Goal: Information Seeking & Learning: Learn about a topic

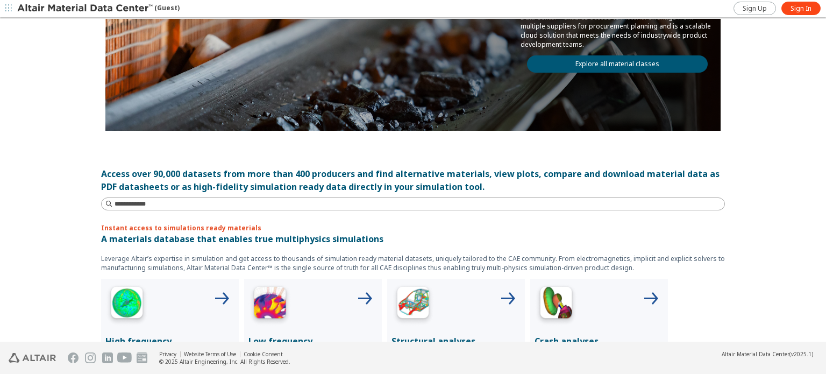
scroll to position [169, 0]
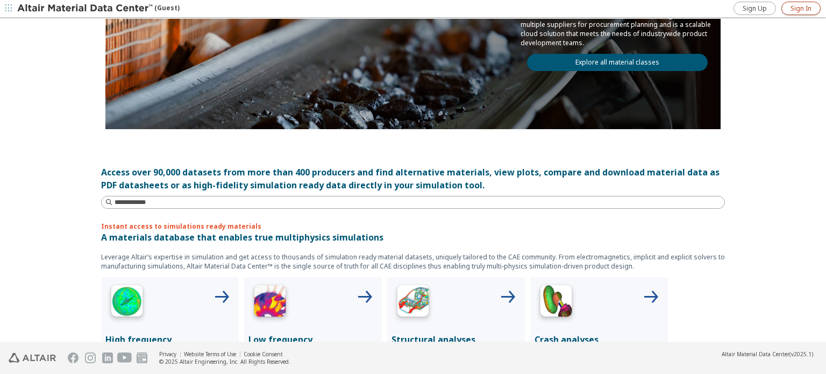
click at [810, 6] on span "Sign In" at bounding box center [800, 8] width 21 height 9
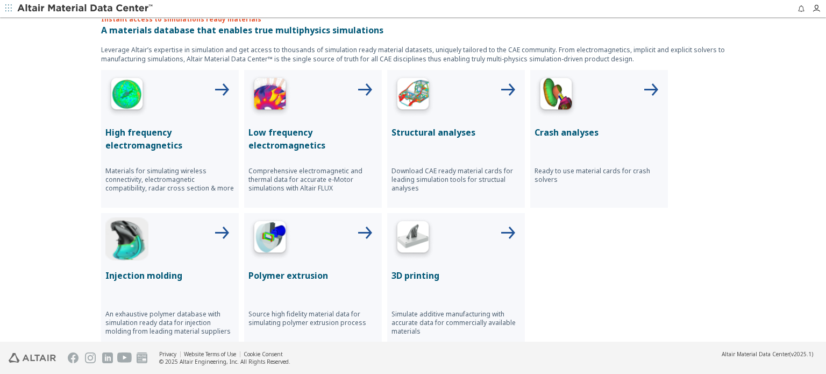
scroll to position [420, 0]
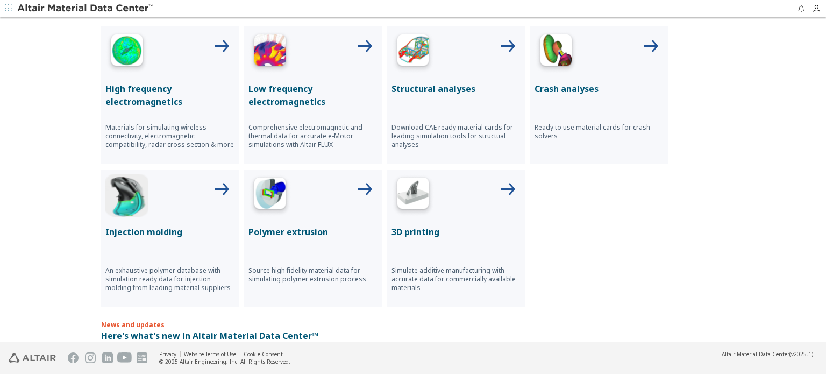
click at [475, 74] on div "Structural analyses Download CAE ready material cards for leading simulation to…" at bounding box center [456, 95] width 138 height 138
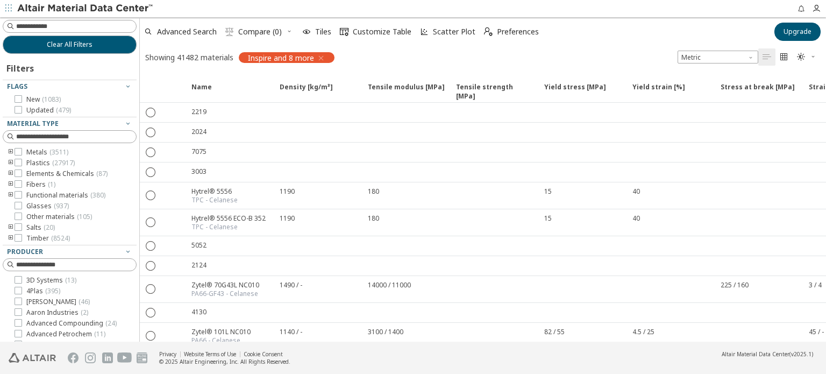
click at [9, 151] on icon "toogle group" at bounding box center [11, 152] width 8 height 9
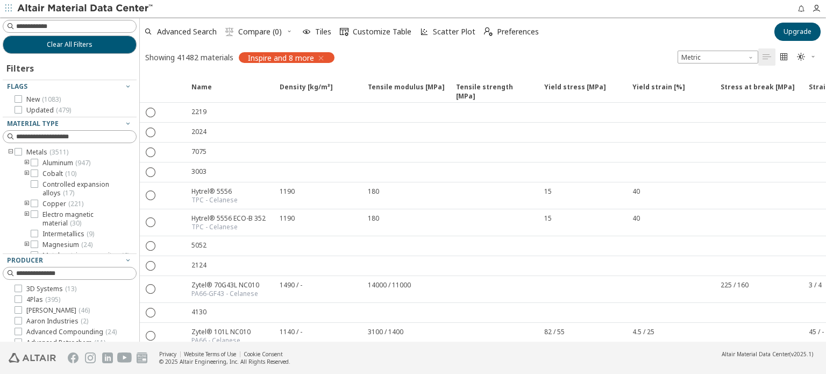
click at [24, 159] on icon "toogle group" at bounding box center [27, 163] width 8 height 9
click at [51, 175] on icon at bounding box center [51, 173] width 8 height 8
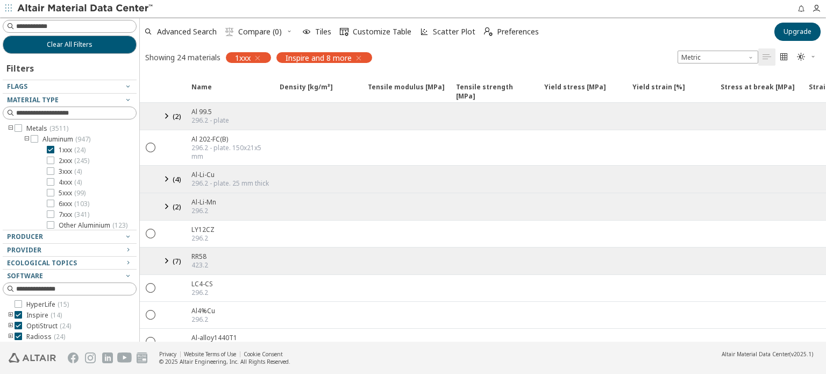
click at [166, 114] on icon at bounding box center [166, 115] width 13 height 13
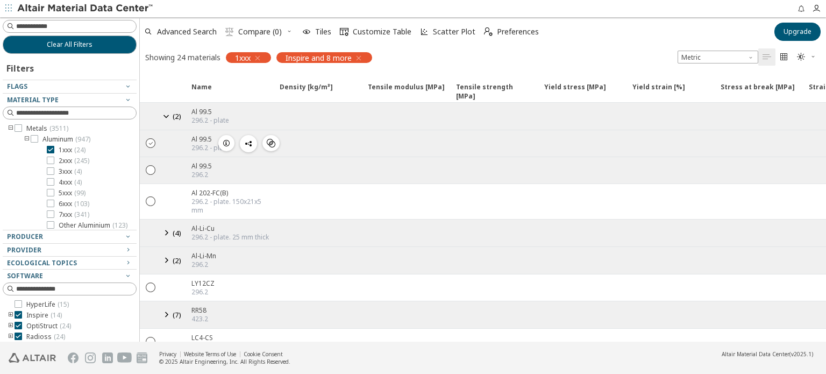
click at [149, 144] on icon "" at bounding box center [151, 143] width 10 height 10
click at [591, 94] on span "Yield stress [MPa]" at bounding box center [575, 91] width 62 height 19
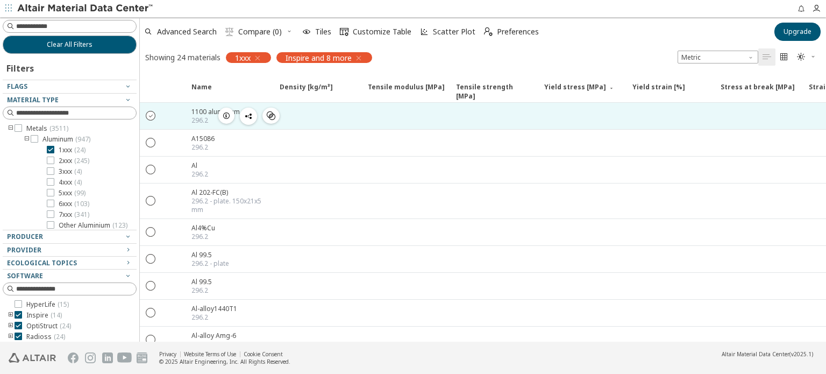
click at [155, 116] on icon "" at bounding box center [151, 115] width 10 height 10
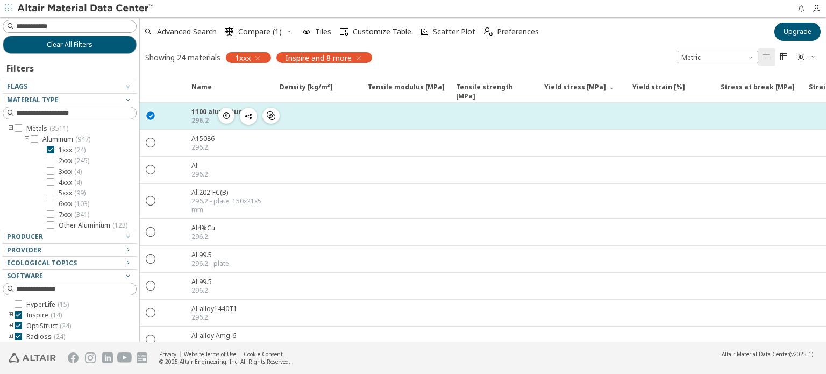
click at [289, 112] on div at bounding box center [317, 116] width 88 height 26
click at [208, 116] on div "296.2" at bounding box center [217, 120] width 53 height 9
click at [266, 117] on span "" at bounding box center [270, 116] width 13 height 16
click at [220, 111] on span "button" at bounding box center [226, 116] width 13 height 16
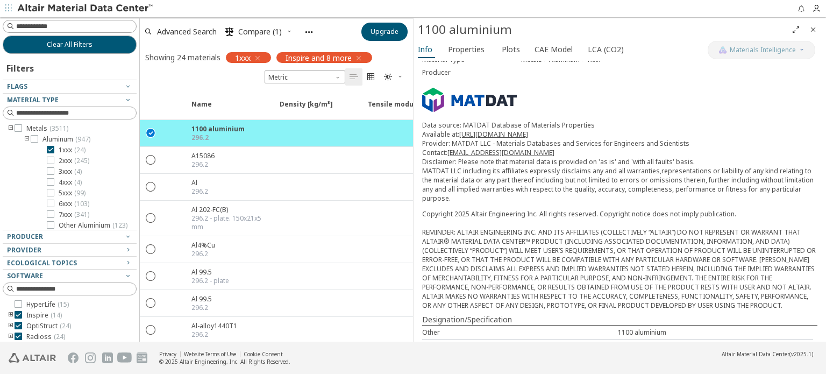
scroll to position [77, 0]
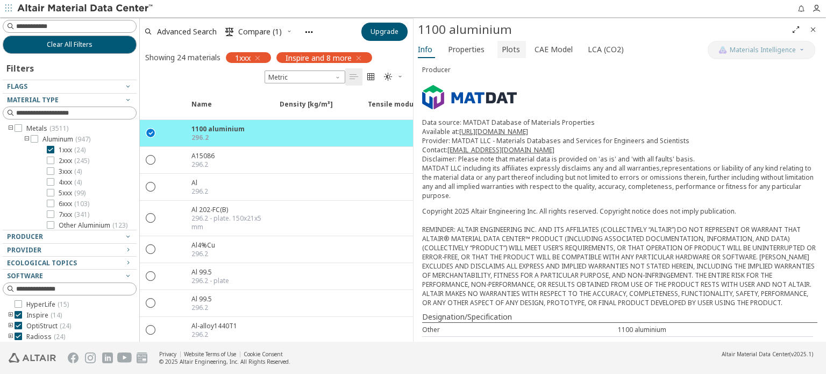
click at [506, 53] on span "Plots" at bounding box center [511, 49] width 18 height 17
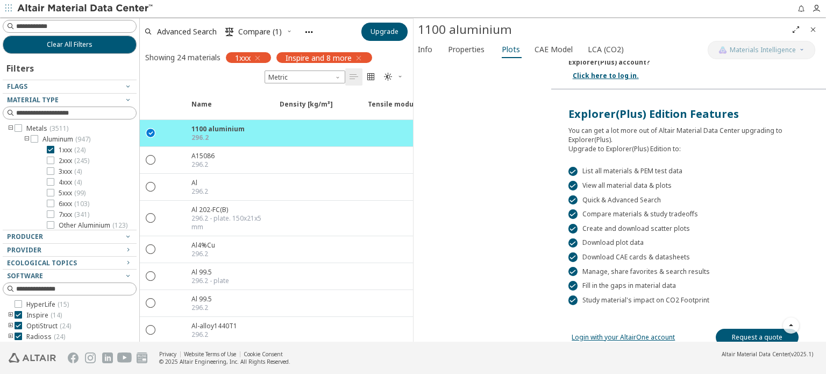
scroll to position [174, 0]
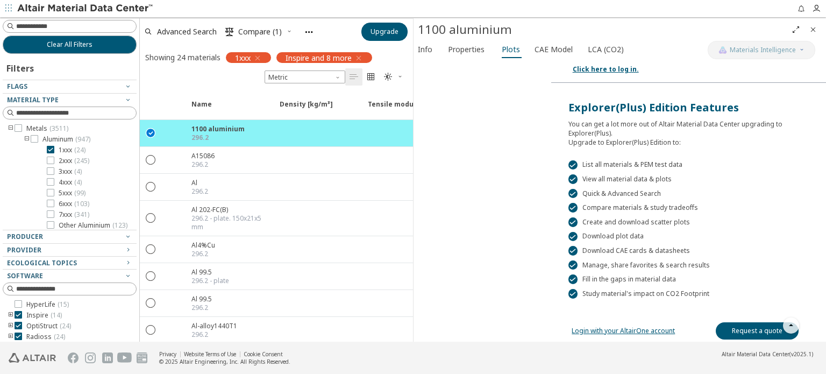
click at [586, 326] on link "Login with your AltairOne account" at bounding box center [622, 330] width 103 height 9
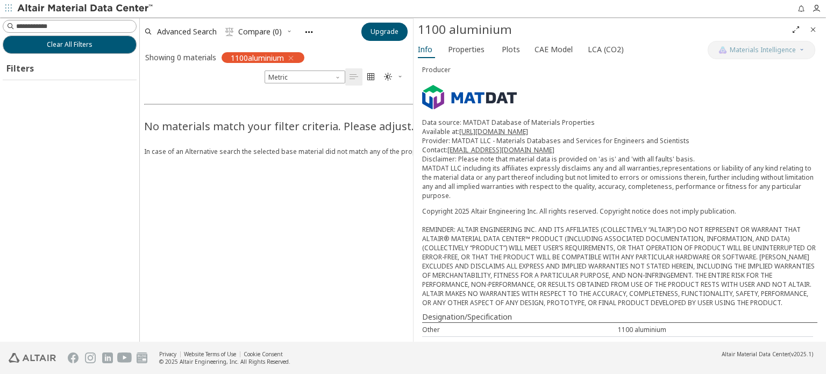
scroll to position [77, 0]
click at [505, 44] on span "Plots" at bounding box center [511, 49] width 18 height 17
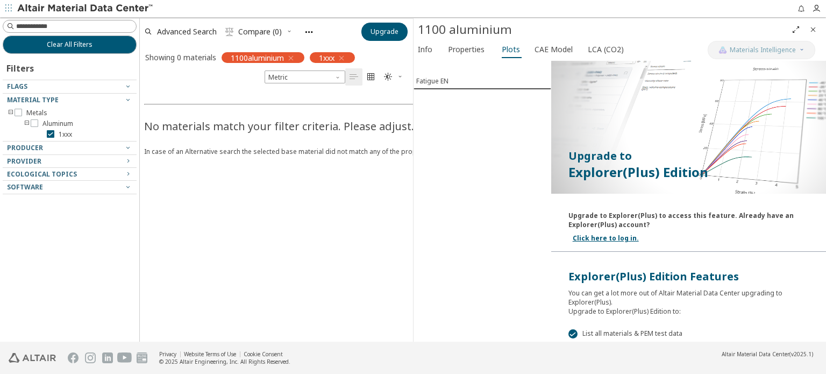
scroll to position [0, 0]
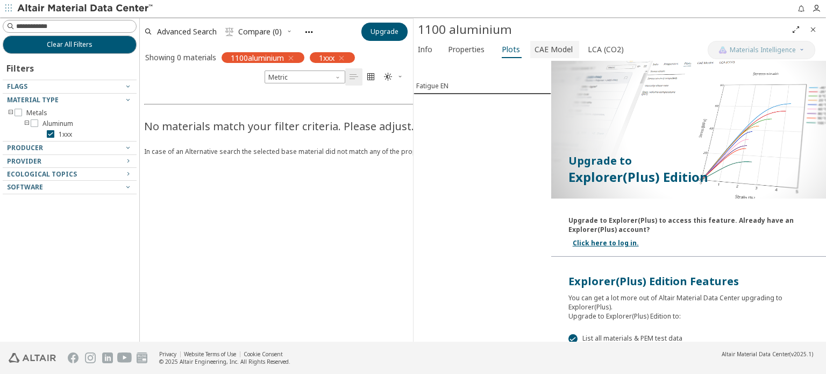
click at [556, 52] on span "CAE Model" at bounding box center [553, 49] width 38 height 17
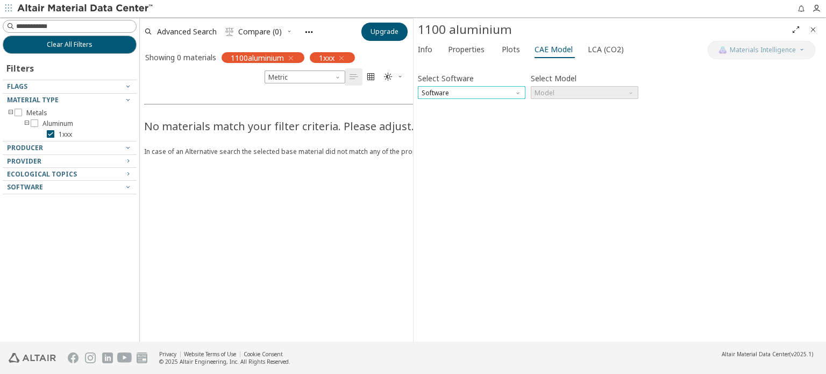
click at [495, 91] on span "Software" at bounding box center [472, 92] width 108 height 13
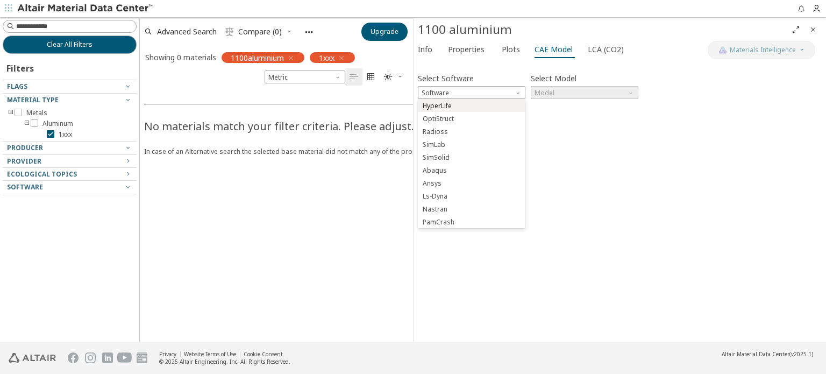
click at [500, 105] on span "HyperLife" at bounding box center [471, 106] width 99 height 8
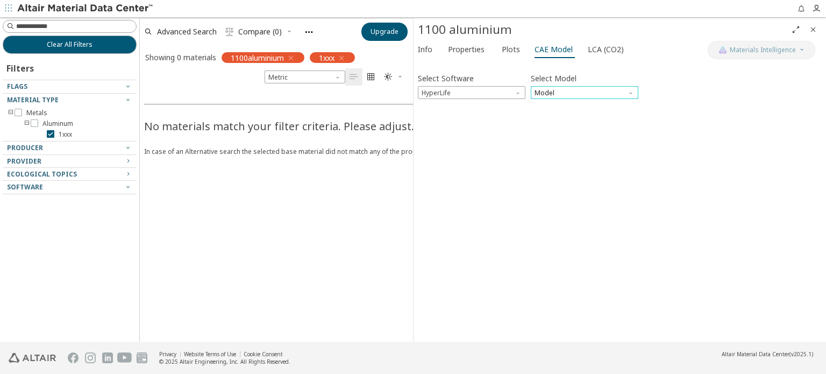
click at [545, 96] on span "Model" at bounding box center [585, 92] width 108 height 13
click at [548, 107] on span "HyperLife" at bounding box center [549, 106] width 29 height 9
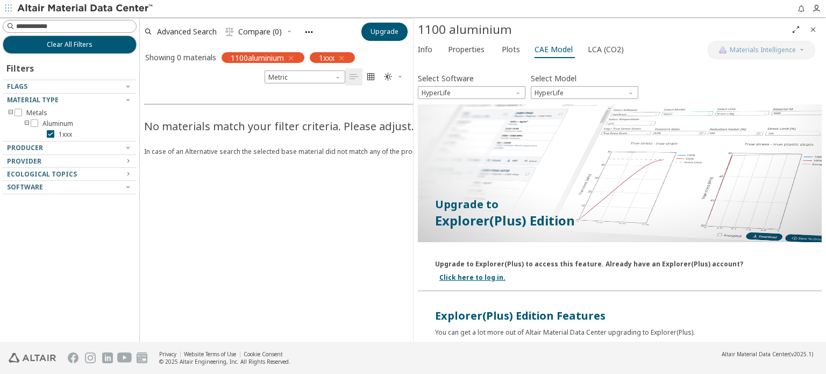
click at [498, 84] on div "Select Software HyperLife" at bounding box center [472, 84] width 108 height 28
click at [499, 88] on span "HyperLife" at bounding box center [472, 92] width 108 height 13
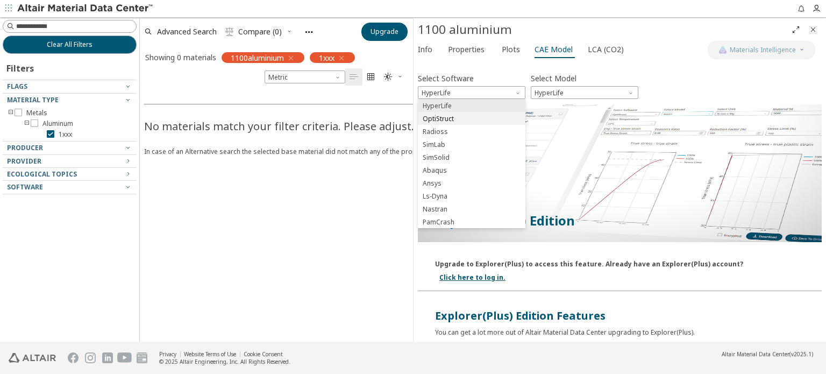
click at [502, 119] on span "OptiStruct" at bounding box center [471, 119] width 99 height 8
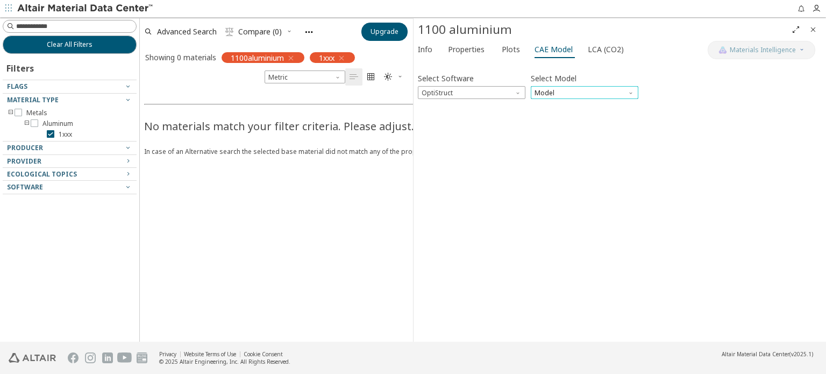
click at [547, 91] on span "Model" at bounding box center [585, 92] width 108 height 13
click at [552, 109] on span "Mat1" at bounding box center [584, 106] width 99 height 8
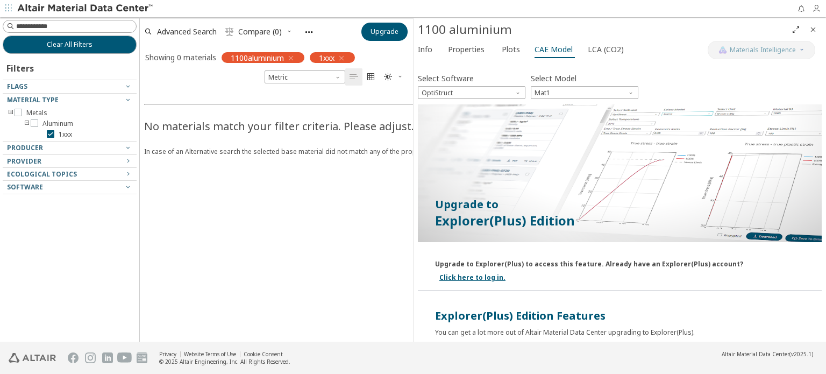
click at [824, 6] on icon "button" at bounding box center [819, 8] width 14 height 9
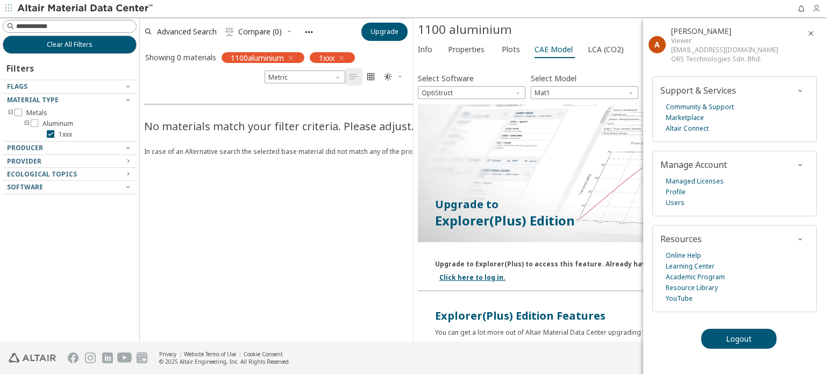
click at [814, 6] on icon "button" at bounding box center [816, 8] width 9 height 9
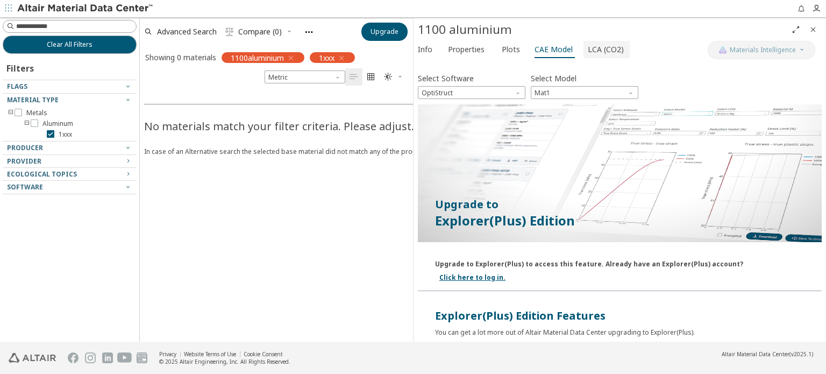
click at [602, 45] on span "LCA (CO2)" at bounding box center [606, 49] width 36 height 17
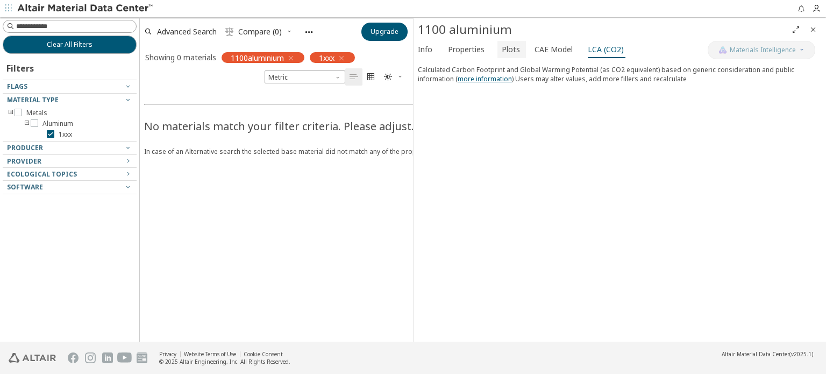
click at [503, 51] on span "Plots" at bounding box center [511, 49] width 18 height 17
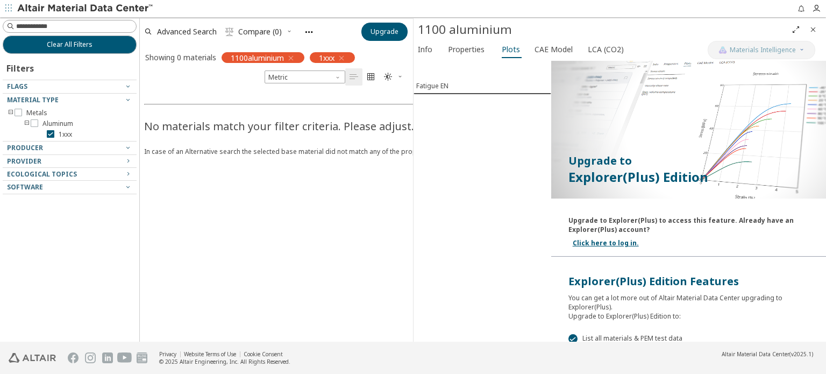
click at [292, 58] on icon "button" at bounding box center [291, 58] width 9 height 9
click at [84, 54] on div "Filters" at bounding box center [70, 67] width 134 height 26
click at [165, 32] on span "Advanced Search" at bounding box center [187, 32] width 60 height 8
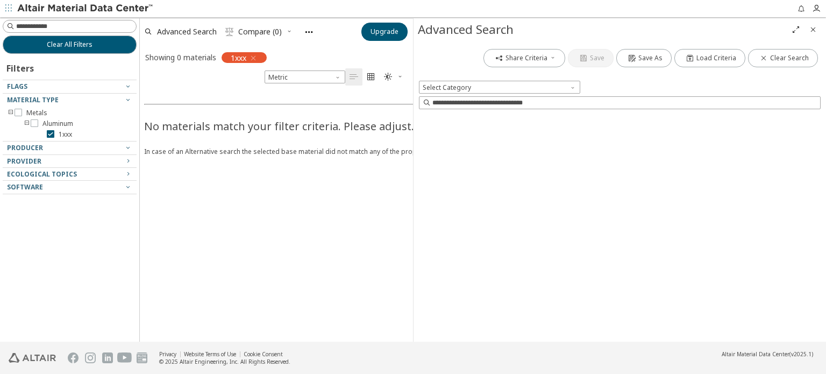
click at [783, 55] on span "Clear Search" at bounding box center [789, 58] width 39 height 9
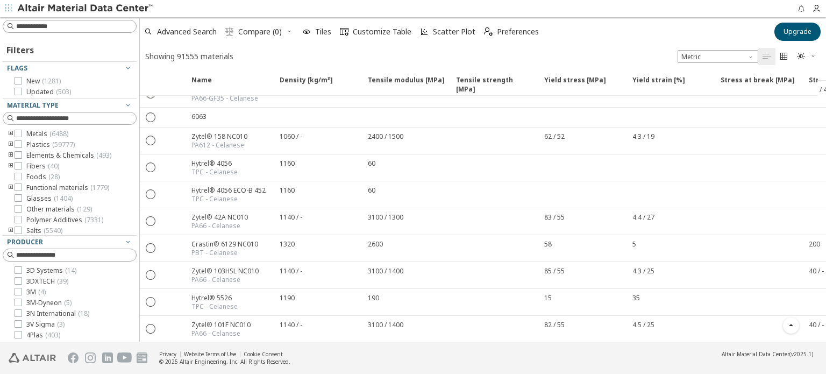
click at [8, 131] on icon "toogle group" at bounding box center [11, 134] width 8 height 9
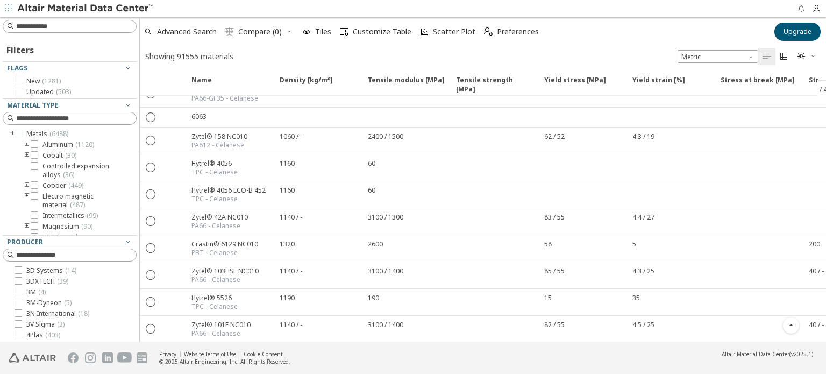
click at [11, 133] on icon "toogle group" at bounding box center [11, 134] width 8 height 9
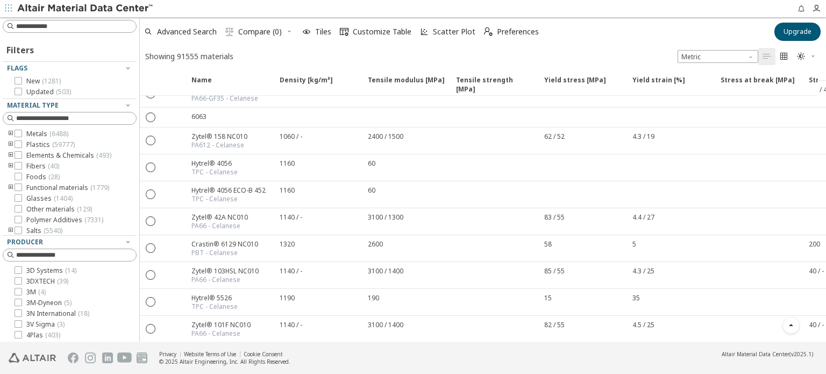
click at [11, 133] on icon "toogle group" at bounding box center [11, 134] width 8 height 9
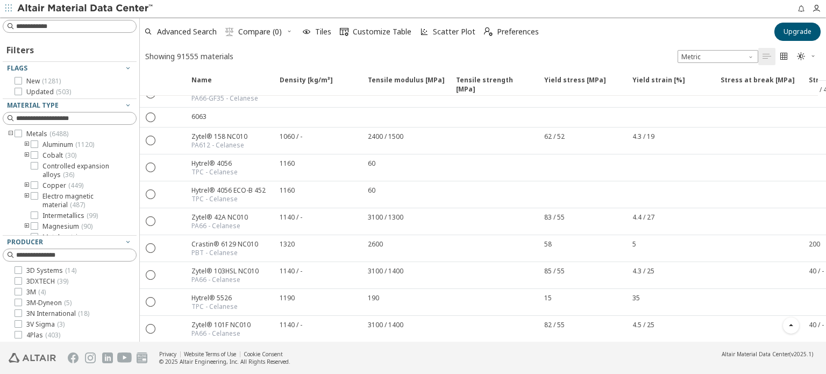
click at [27, 144] on icon "toogle group" at bounding box center [27, 144] width 8 height 9
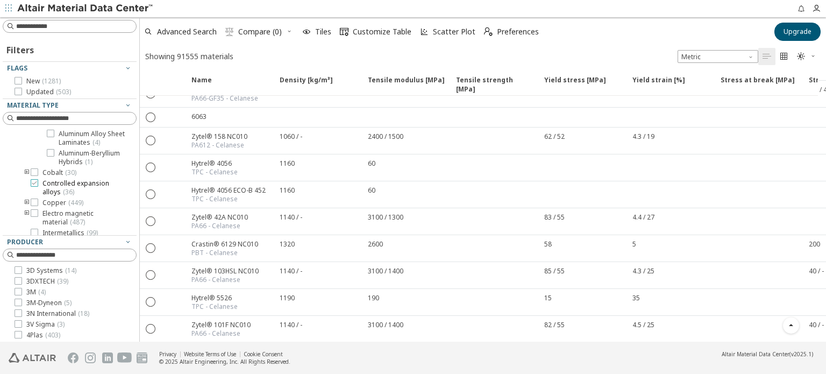
scroll to position [54, 0]
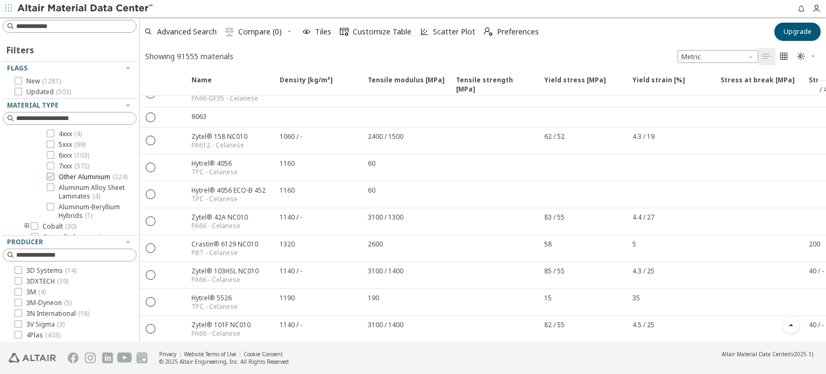
click at [51, 178] on icon at bounding box center [51, 177] width 8 height 8
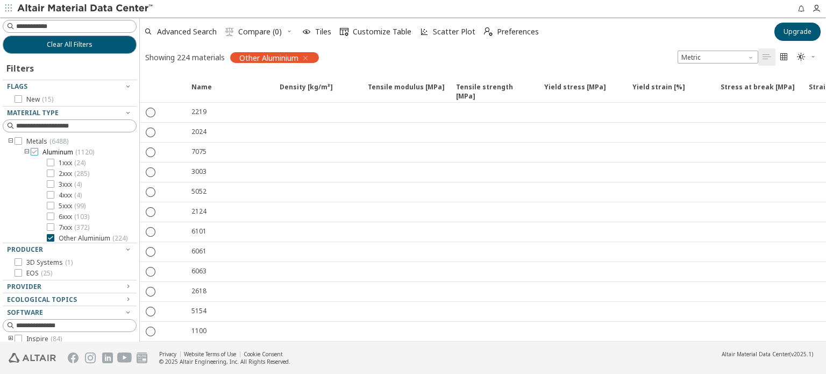
click at [35, 154] on icon at bounding box center [35, 152] width 8 height 8
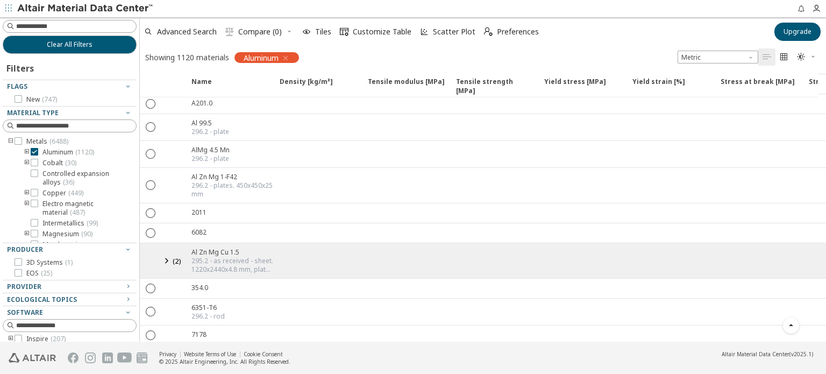
scroll to position [1053, 0]
click at [563, 83] on span "Yield stress [MPa]" at bounding box center [575, 86] width 62 height 19
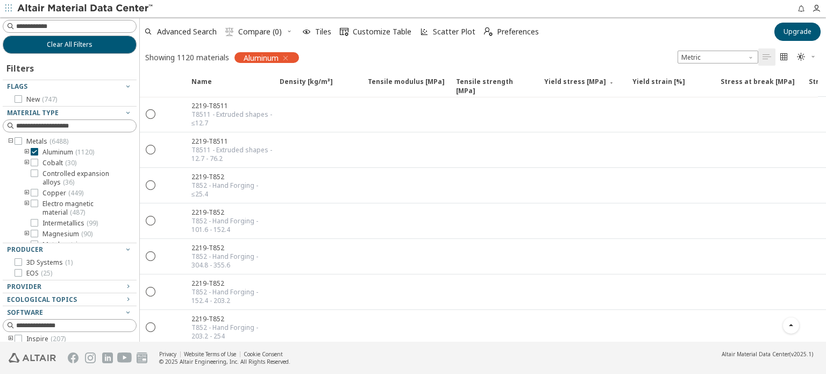
scroll to position [7970, 0]
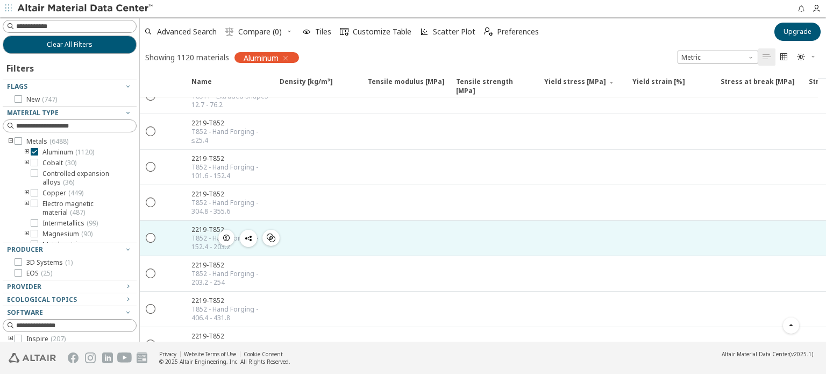
click at [560, 220] on div at bounding box center [582, 237] width 88 height 35
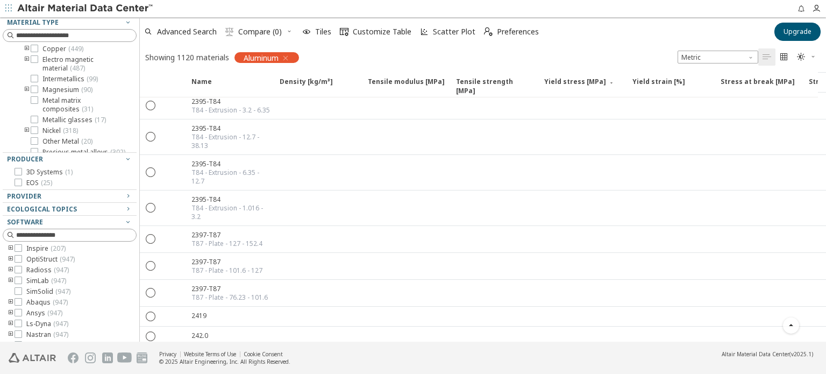
scroll to position [103, 0]
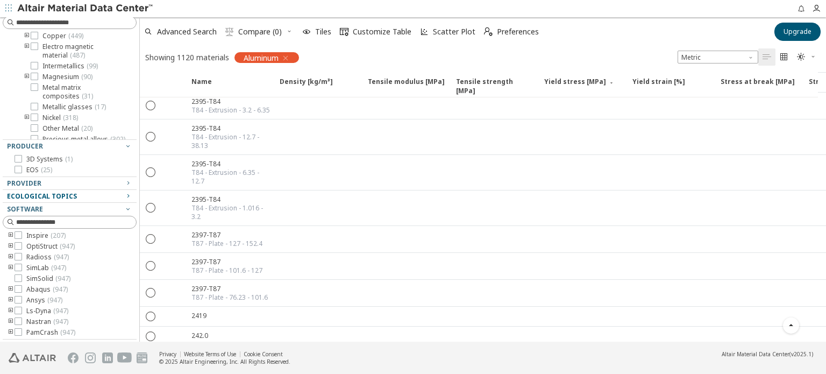
click at [58, 192] on span "Ecological Topics" at bounding box center [42, 195] width 70 height 9
click at [60, 190] on span "Ecological Topics" at bounding box center [69, 196] width 125 height 13
click at [58, 179] on div "Provider" at bounding box center [65, 183] width 117 height 9
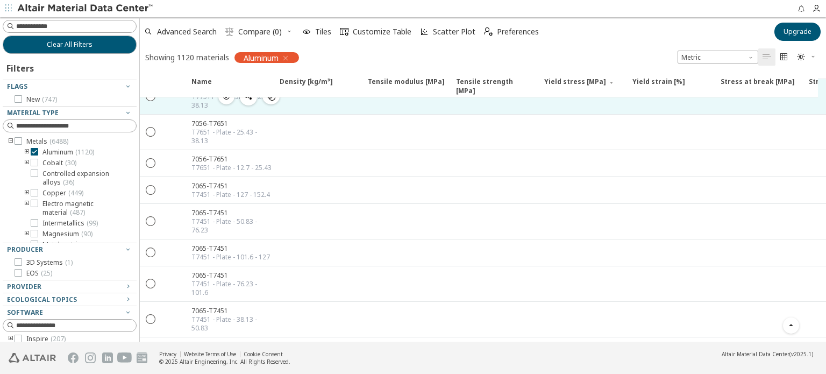
scroll to position [18022, 0]
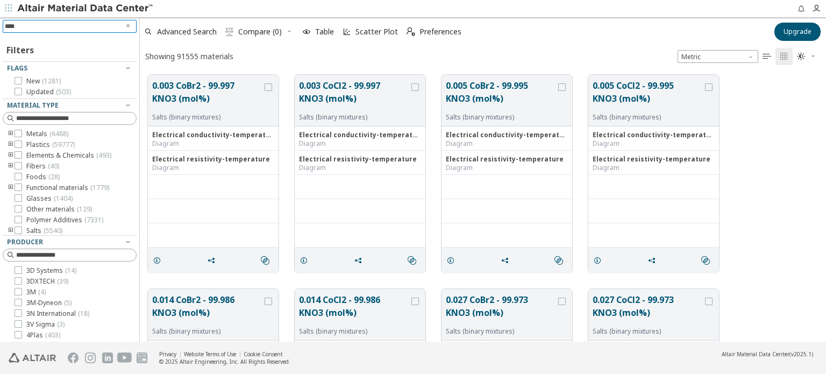
type input "*****"
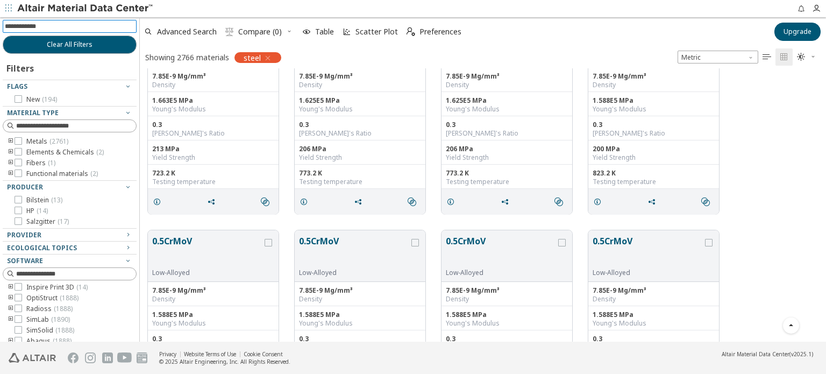
scroll to position [1183, 0]
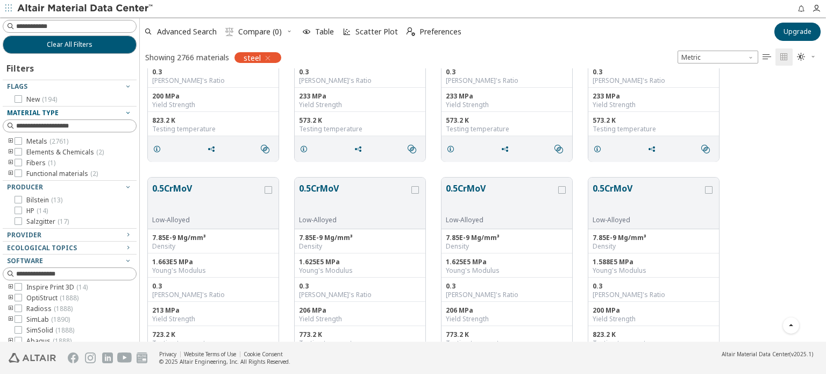
click at [82, 113] on div "Material Type" at bounding box center [65, 113] width 117 height 9
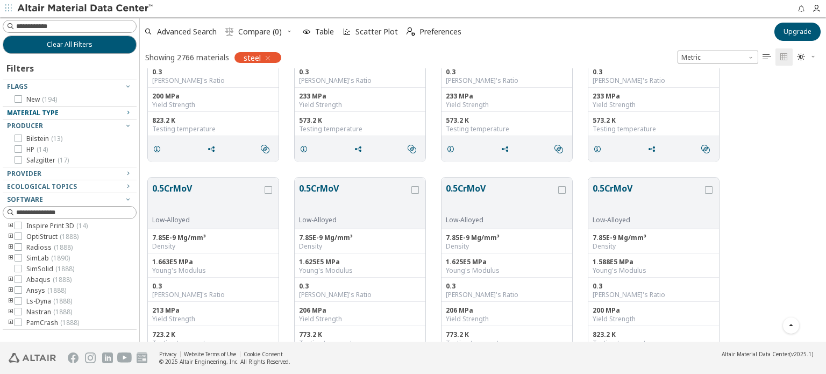
click at [82, 113] on div "Material Type" at bounding box center [65, 113] width 117 height 9
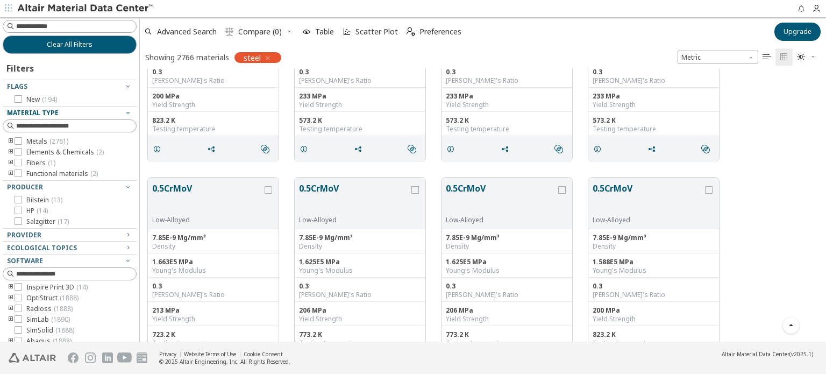
click at [9, 141] on icon "toogle group" at bounding box center [11, 141] width 8 height 9
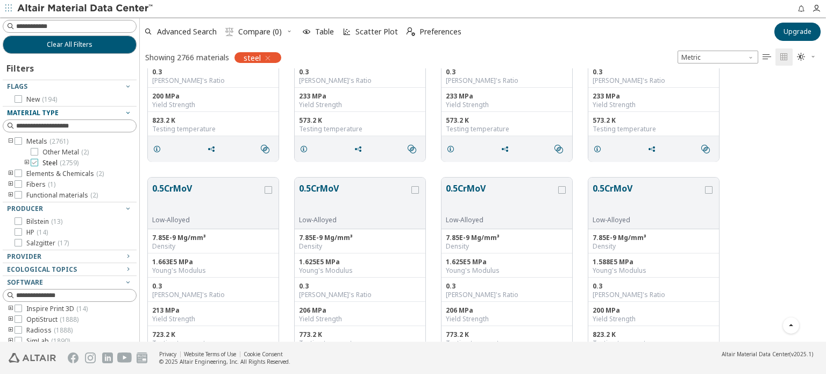
click at [47, 160] on span "Steel ( 2759 )" at bounding box center [60, 163] width 36 height 9
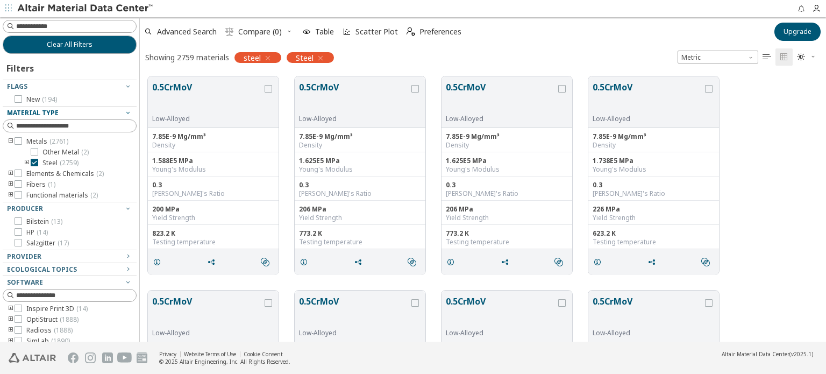
click at [191, 58] on div "Showing 2759 materials" at bounding box center [187, 57] width 84 height 10
click at [267, 55] on icon "button" at bounding box center [267, 58] width 9 height 9
click at [26, 161] on div "Other Metal ( 2 ) Steel ( 2759 )" at bounding box center [78, 157] width 118 height 19
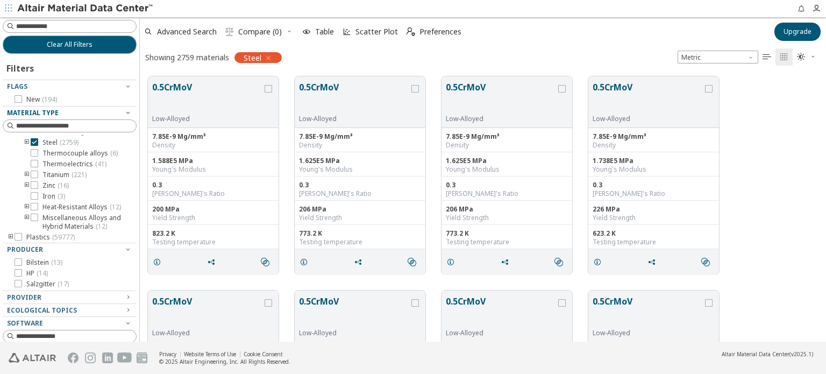
scroll to position [215, 0]
click at [27, 137] on icon "toogle group" at bounding box center [27, 132] width 8 height 9
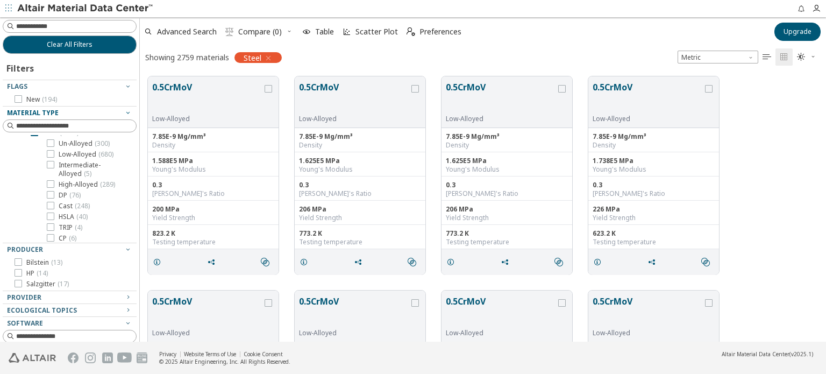
click at [28, 137] on icon "toogle group" at bounding box center [27, 132] width 8 height 9
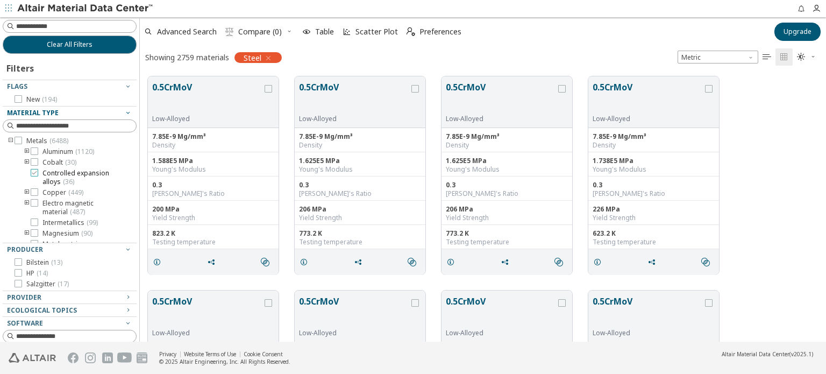
scroll to position [0, 0]
click at [26, 149] on icon "toogle group" at bounding box center [27, 152] width 8 height 9
click at [49, 163] on icon at bounding box center [51, 163] width 8 height 8
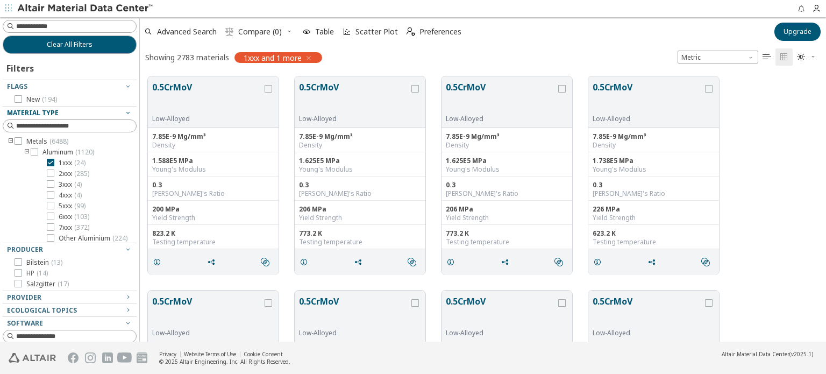
click at [52, 174] on icon at bounding box center [51, 173] width 8 height 8
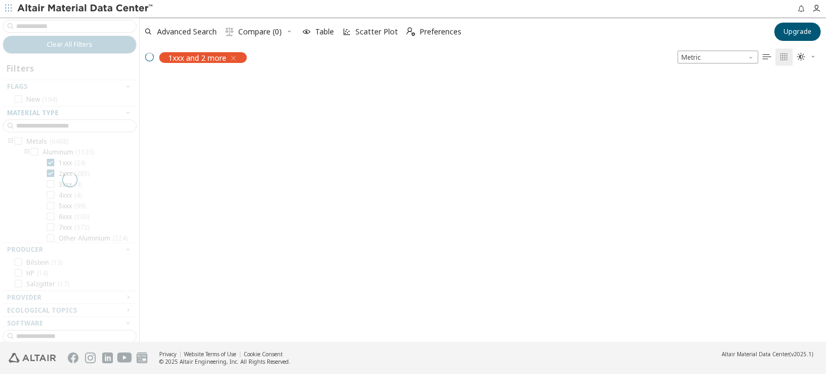
click at [48, 187] on div at bounding box center [69, 179] width 139 height 324
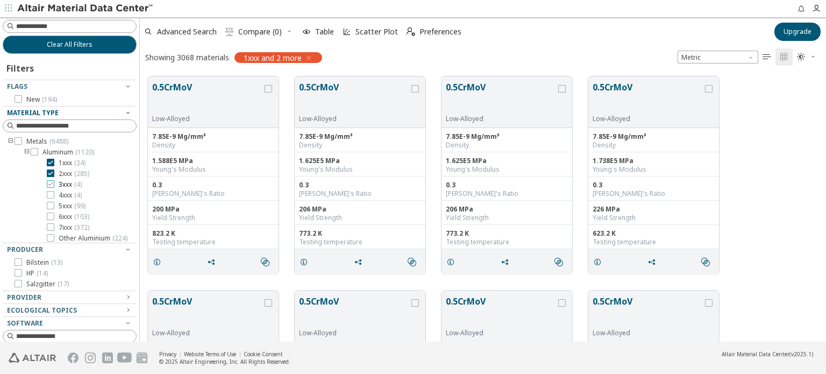
click at [49, 184] on icon at bounding box center [51, 184] width 8 height 8
click at [49, 193] on icon at bounding box center [51, 195] width 8 height 8
click at [274, 58] on span "1xxx and 4 more" at bounding box center [273, 58] width 58 height 10
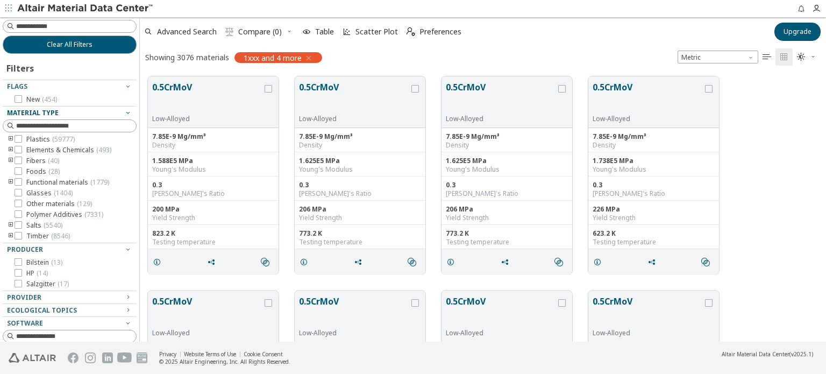
scroll to position [376, 0]
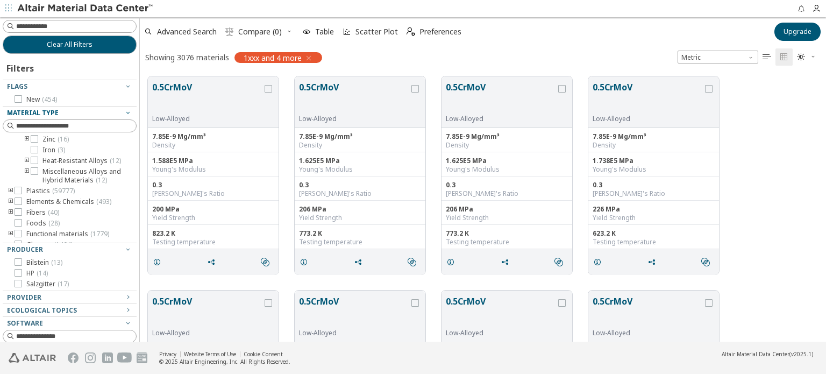
click at [34, 99] on icon at bounding box center [35, 96] width 8 height 8
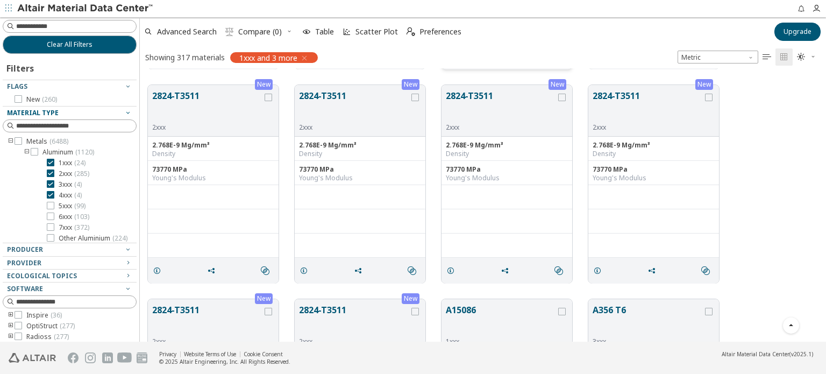
scroll to position [14729, 0]
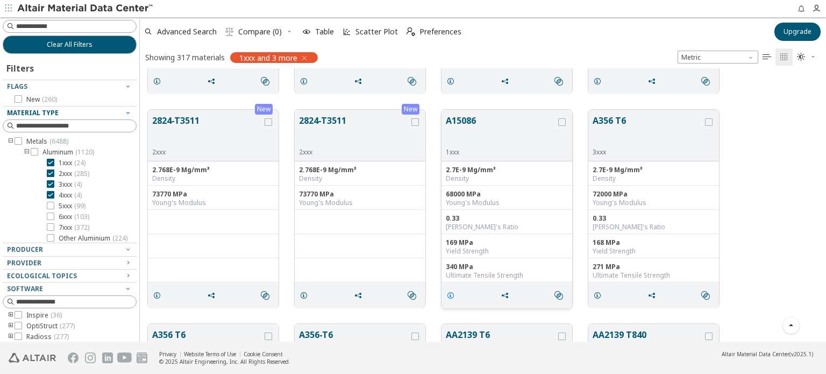
click at [448, 296] on icon "grid" at bounding box center [450, 295] width 9 height 9
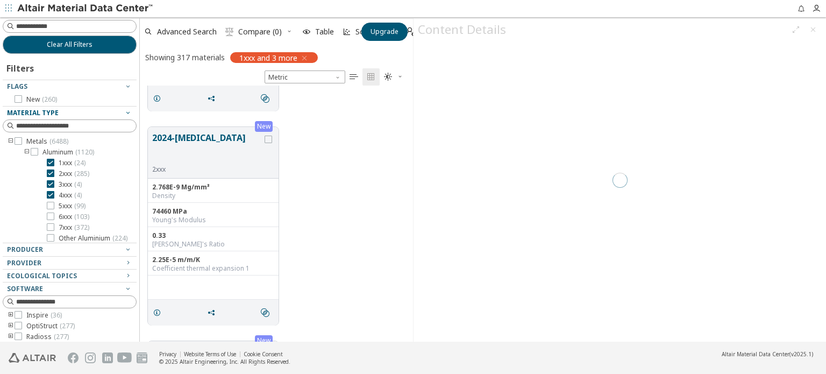
scroll to position [248, 264]
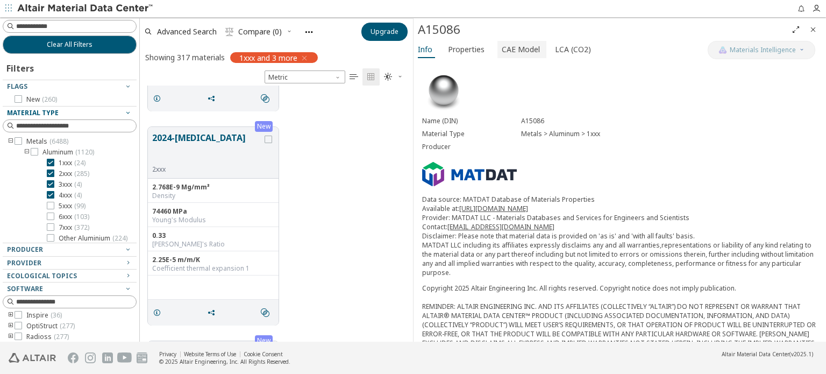
click at [516, 41] on span "CAE Model" at bounding box center [521, 49] width 38 height 17
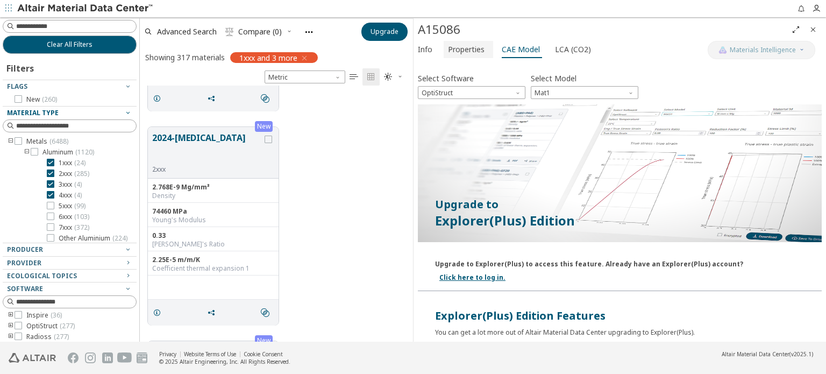
click at [481, 52] on span "Properties" at bounding box center [466, 49] width 37 height 17
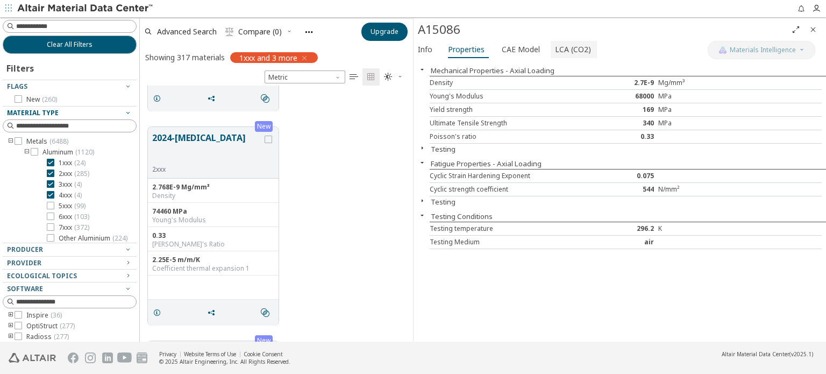
click at [574, 51] on span "LCA (CO2)" at bounding box center [573, 49] width 36 height 17
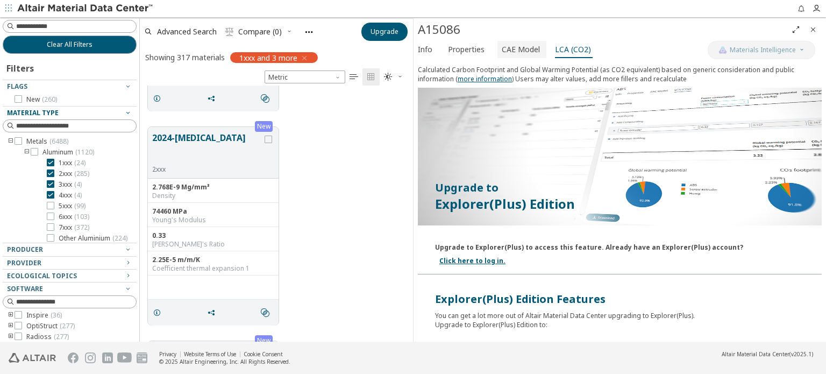
click at [506, 50] on span "CAE Model" at bounding box center [521, 49] width 38 height 17
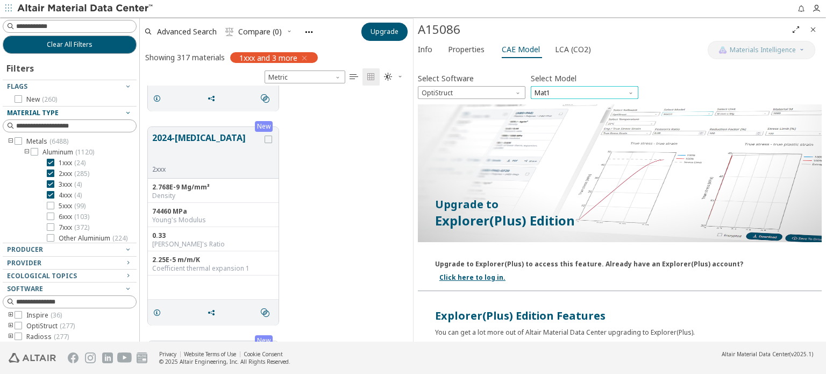
click at [539, 94] on span "Mat1" at bounding box center [585, 92] width 108 height 13
click at [491, 91] on span "OptiStruct" at bounding box center [472, 92] width 108 height 13
click at [498, 92] on span "OptiStruct" at bounding box center [472, 92] width 108 height 13
click at [380, 205] on div "New 2024-[MEDICAL_DATA] 2xxx 2.768E-9 Mg/mm³ Density 74460 MPa Young's Modulus …" at bounding box center [276, 226] width 273 height 214
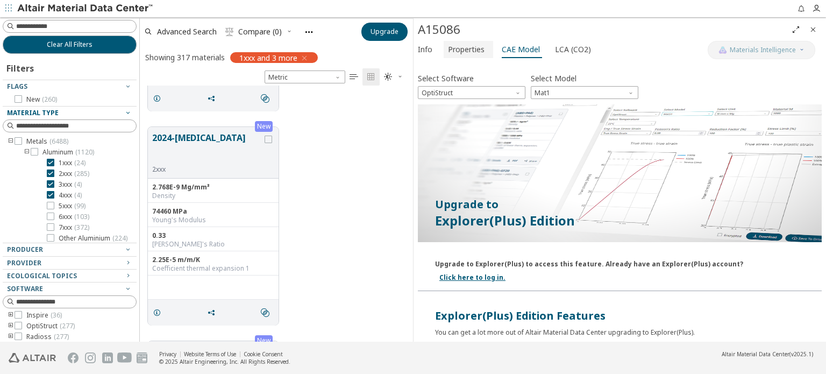
click at [475, 47] on span "Properties" at bounding box center [466, 49] width 37 height 17
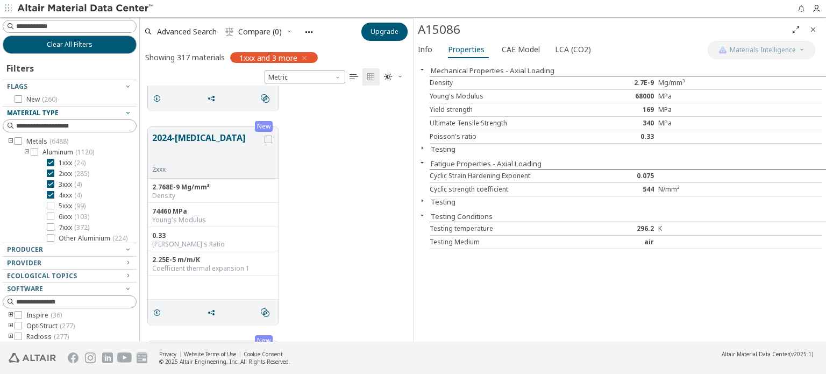
click at [419, 216] on icon "button" at bounding box center [422, 215] width 9 height 9
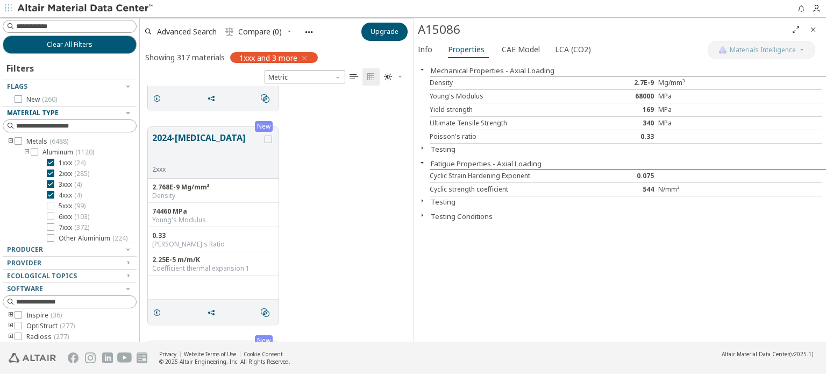
click at [418, 197] on icon "button" at bounding box center [422, 200] width 9 height 9
